Goal: Task Accomplishment & Management: Manage account settings

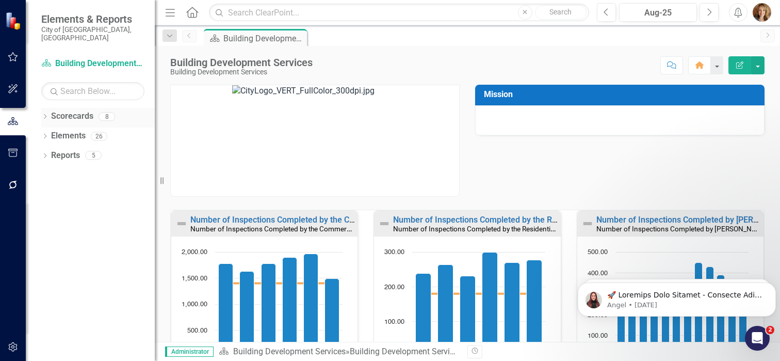
click at [44, 115] on icon "Dropdown" at bounding box center [44, 118] width 7 height 6
click at [52, 133] on icon at bounding box center [51, 135] width 3 height 5
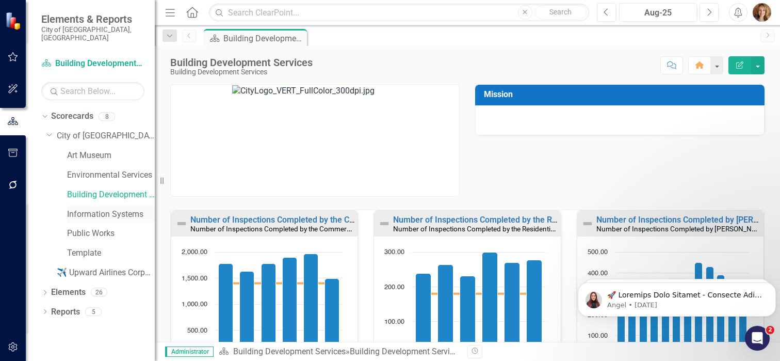
click at [102, 208] on link "Information Systems" at bounding box center [111, 214] width 88 height 12
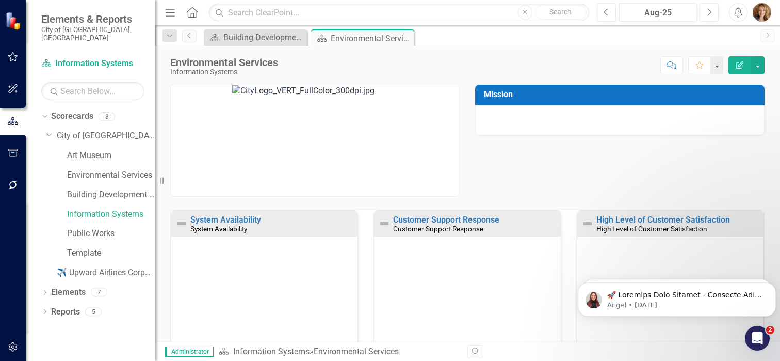
click at [569, 163] on div "Mission" at bounding box center [468, 134] width 610 height 125
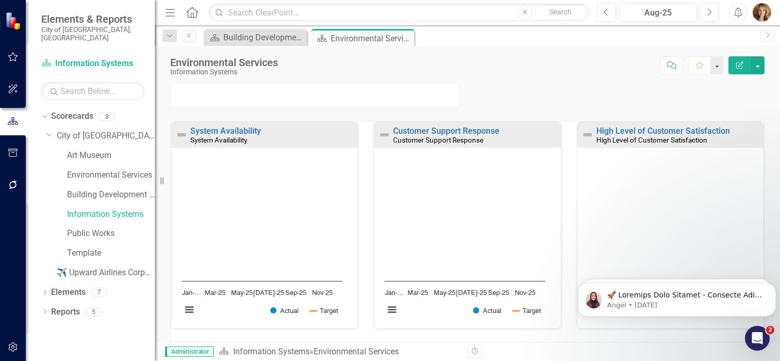
scroll to position [103, 0]
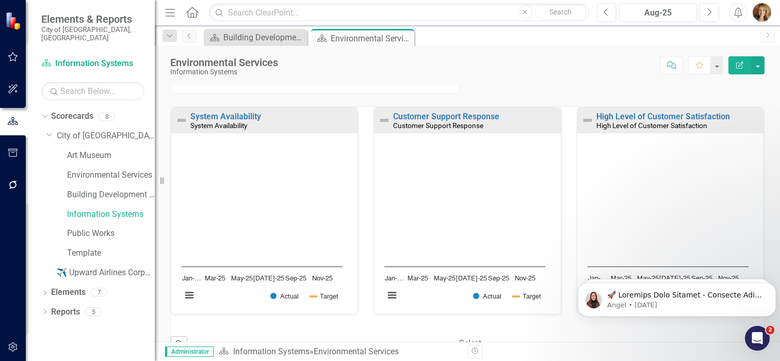
click at [437, 125] on small "Customer Support Response" at bounding box center [438, 125] width 90 height 8
click at [358, 38] on div "Environmental Services" at bounding box center [358, 38] width 55 height 13
click at [758, 68] on button "button" at bounding box center [757, 65] width 13 height 18
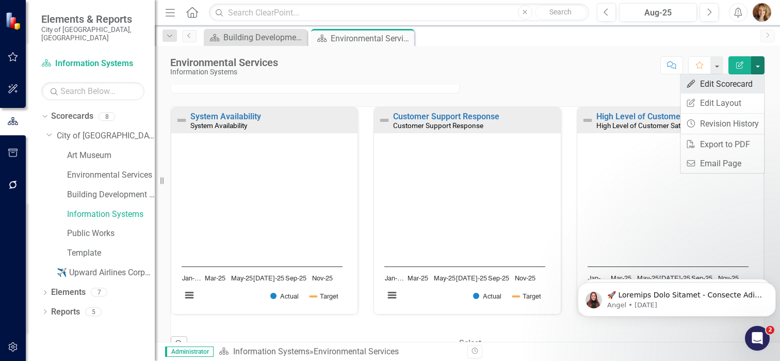
click at [718, 91] on link "Edit Edit Scorecard" at bounding box center [722, 83] width 84 height 19
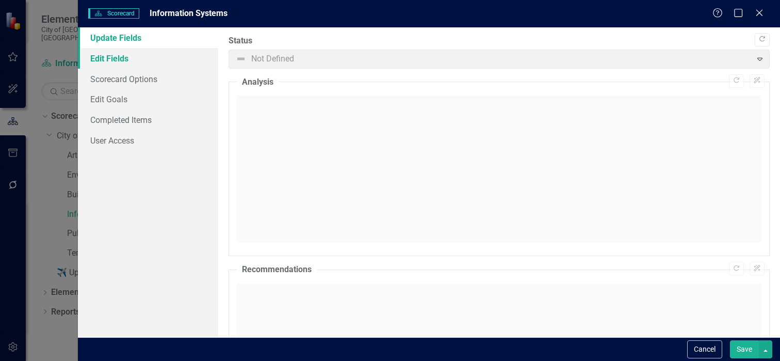
click at [120, 57] on link "Edit Fields" at bounding box center [148, 58] width 140 height 21
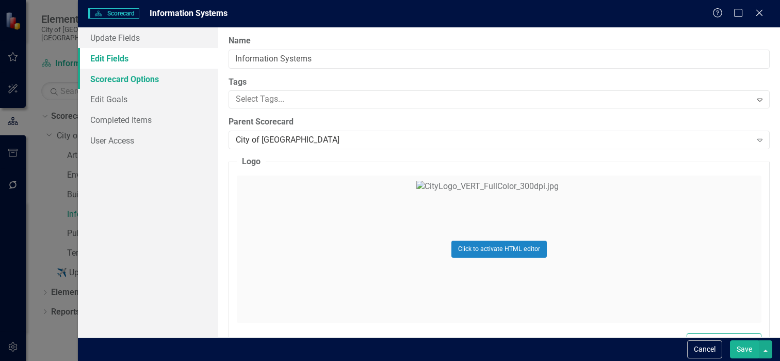
click at [136, 76] on link "Scorecard Options" at bounding box center [148, 79] width 140 height 21
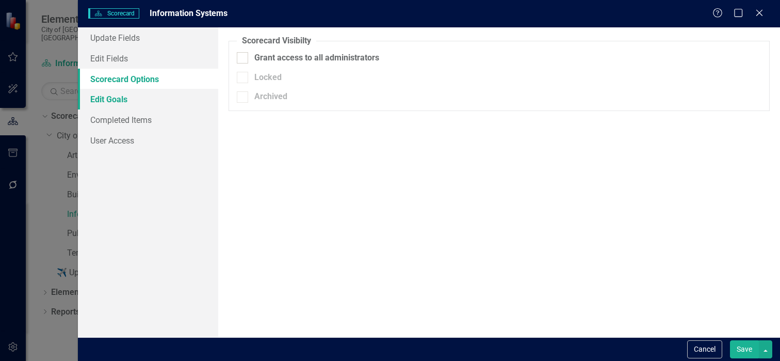
click at [120, 101] on link "Edit Goals" at bounding box center [148, 99] width 140 height 21
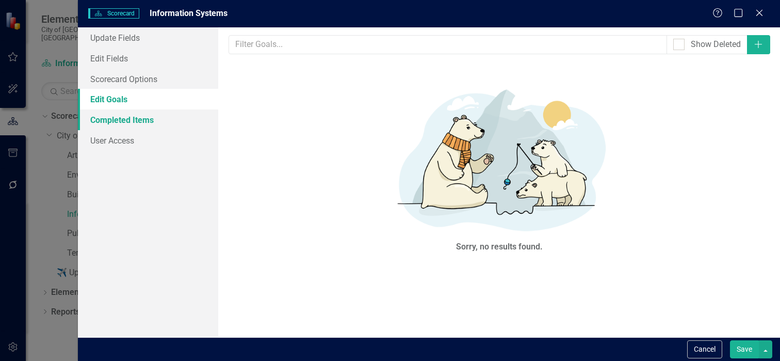
click at [124, 116] on link "Completed Items" at bounding box center [148, 119] width 140 height 21
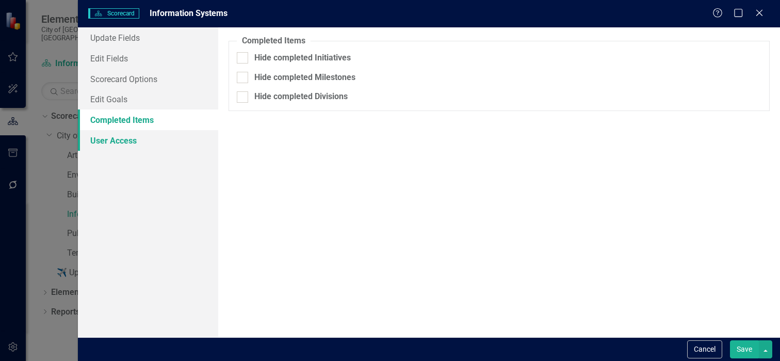
click at [111, 143] on link "User Access" at bounding box center [148, 140] width 140 height 21
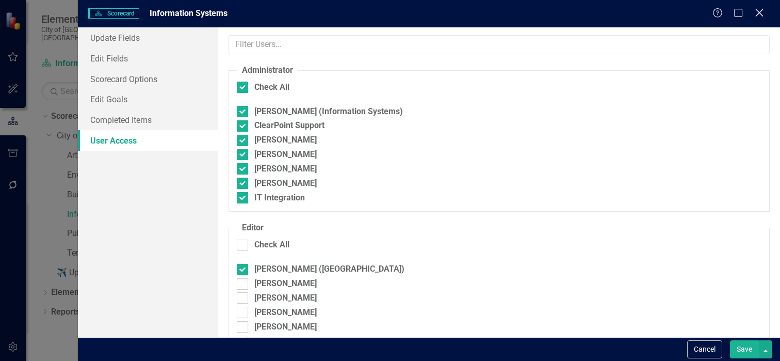
click at [761, 14] on icon "Close" at bounding box center [759, 13] width 13 height 10
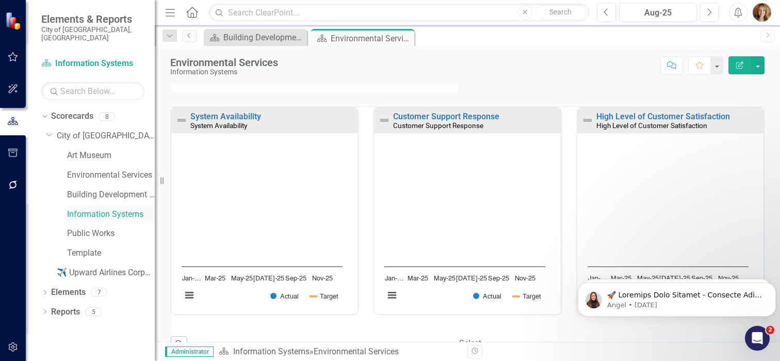
click at [104, 208] on link "Information Systems" at bounding box center [111, 214] width 88 height 12
